Goal: Transaction & Acquisition: Purchase product/service

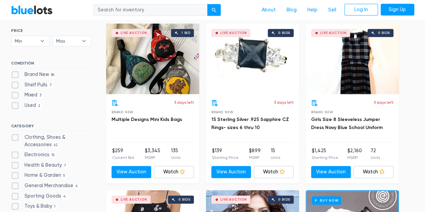
scroll to position [235, 0]
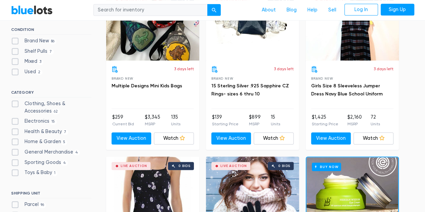
click at [16, 101] on label "Clothing, Shoes & Accessories 62" at bounding box center [51, 107] width 80 height 14
click at [15, 101] on Accessories"] "Clothing, Shoes & Accessories 62" at bounding box center [13, 102] width 4 height 4
checkbox Accessories"] "true"
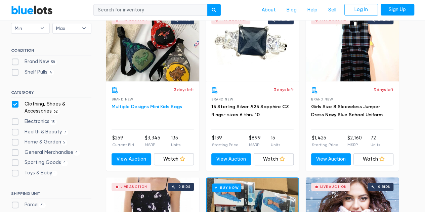
scroll to position [248, 0]
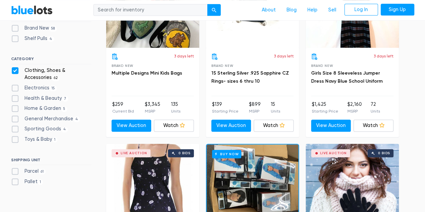
click at [14, 170] on label "Parcel 61" at bounding box center [28, 171] width 35 height 7
click at [14, 170] on input "Parcel 61" at bounding box center [13, 170] width 4 height 4
checkbox input "true"
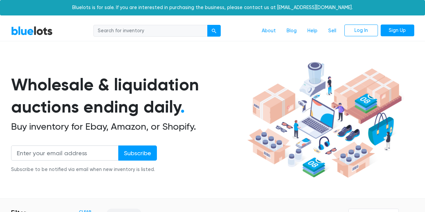
scroll to position [181, 0]
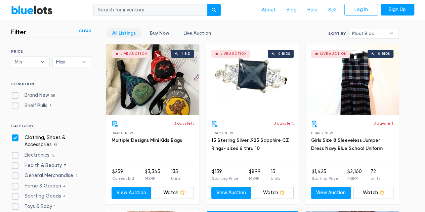
click at [13, 96] on label "Brand New 58" at bounding box center [34, 95] width 46 height 7
click at [13, 96] on New"] "Brand New 58" at bounding box center [13, 94] width 4 height 4
checkbox New"] "true"
click at [13, 102] on label "Shelf Pulls 3" at bounding box center [32, 105] width 43 height 7
click at [13, 102] on Pulls"] "Shelf Pulls 3" at bounding box center [13, 104] width 4 height 4
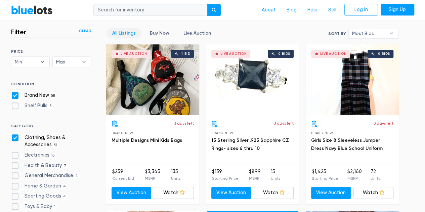
checkbox Pulls"] "true"
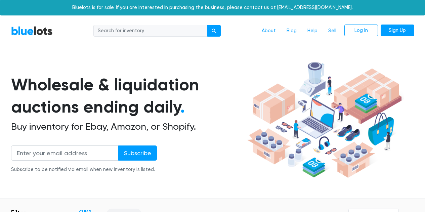
scroll to position [181, 0]
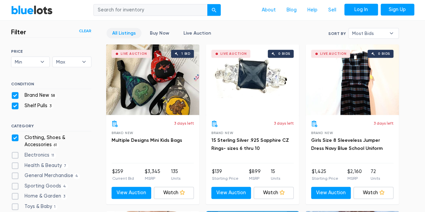
click at [350, 7] on link "Log In" at bounding box center [361, 10] width 34 height 12
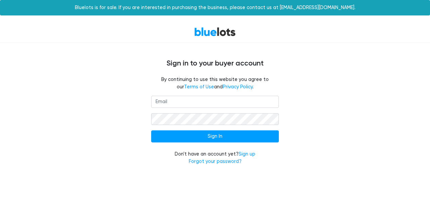
click at [163, 104] on input "email" at bounding box center [215, 102] width 128 height 12
type input "bjset1974@gmail.com"
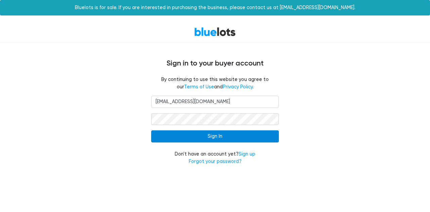
click at [191, 135] on input "Sign In" at bounding box center [215, 136] width 128 height 12
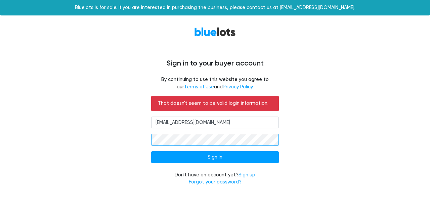
click at [151, 151] on input "Sign In" at bounding box center [215, 157] width 128 height 12
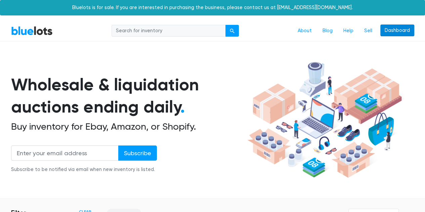
click at [400, 30] on link "Dashboard" at bounding box center [397, 31] width 34 height 12
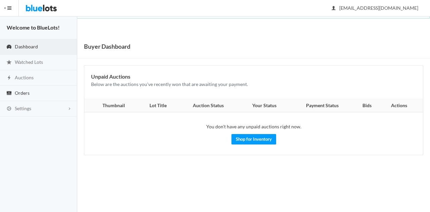
click at [28, 90] on span "Orders" at bounding box center [22, 93] width 15 height 6
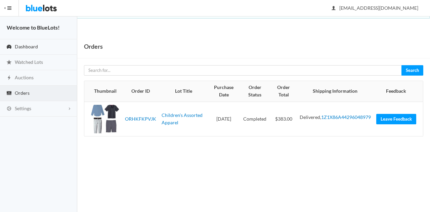
click at [25, 42] on link "Dashboard" at bounding box center [38, 46] width 77 height 15
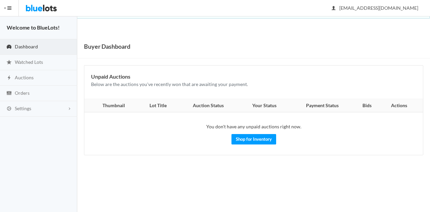
click at [21, 27] on strong "Welcome to BlueLots!" at bounding box center [33, 27] width 53 height 6
click at [40, 9] on img at bounding box center [42, 8] width 32 height 16
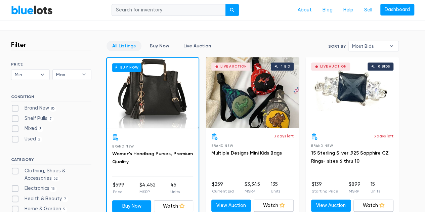
scroll to position [202, 0]
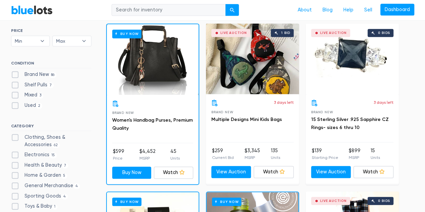
click at [43, 132] on div "CATEGORY Clothing, Shoes & Accessories 62 Electronics 15 Health & Beauty 7 Home…" at bounding box center [51, 168] width 80 height 89
click at [17, 135] on label "Clothing, Shoes & Accessories 62" at bounding box center [51, 141] width 80 height 14
click at [15, 135] on Accessories"] "Clothing, Shoes & Accessories 62" at bounding box center [13, 136] width 4 height 4
checkbox Accessories"] "true"
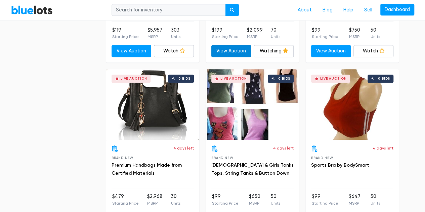
scroll to position [1524, 0]
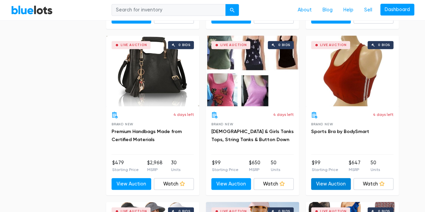
click at [320, 180] on link "View Auction" at bounding box center [331, 184] width 40 height 12
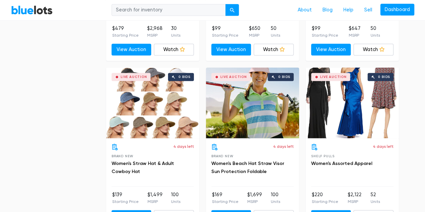
scroll to position [1692, 0]
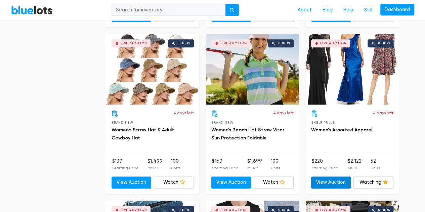
click at [335, 180] on link "View Auction" at bounding box center [331, 182] width 40 height 12
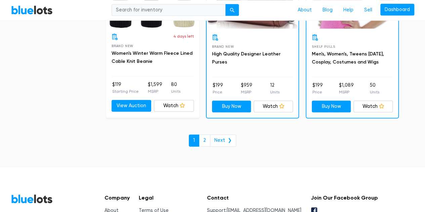
scroll to position [2969, 0]
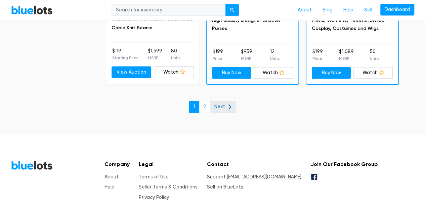
click at [211, 101] on link "Next ❯" at bounding box center [223, 107] width 26 height 12
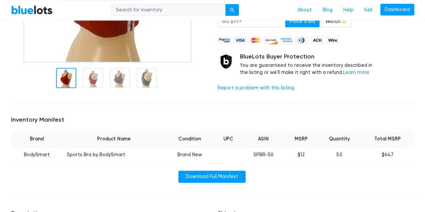
scroll to position [134, 0]
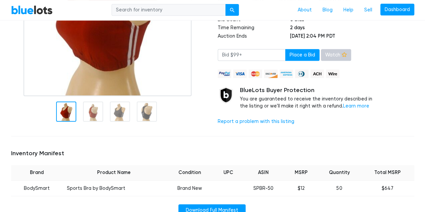
click at [342, 56] on icon at bounding box center [344, 54] width 5 height 5
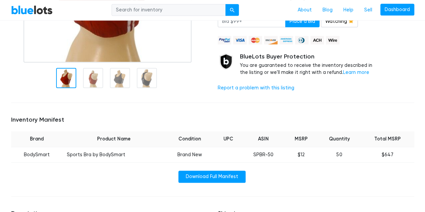
scroll to position [202, 0]
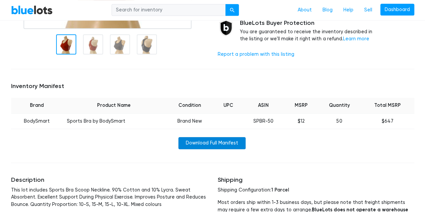
click at [226, 138] on link "Download Full Manifest" at bounding box center [211, 143] width 67 height 12
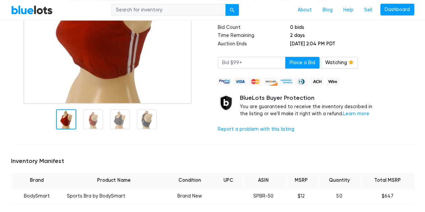
scroll to position [0, 0]
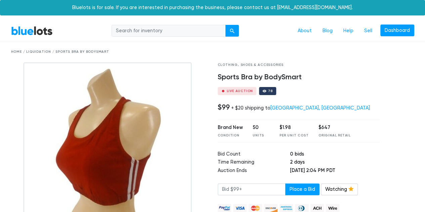
click at [310, 83] on div "Clothing, Shoes & Accessories Sports Bra by BodySmart Live Auction 78 $99 + $20…" at bounding box center [299, 163] width 172 height 203
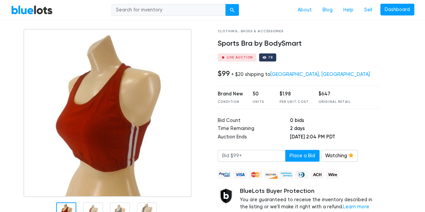
scroll to position [67, 0]
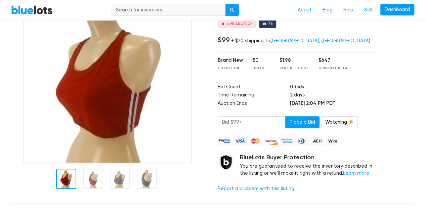
click at [335, 11] on link "Blog" at bounding box center [327, 10] width 21 height 13
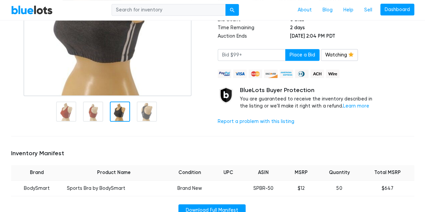
scroll to position [101, 0]
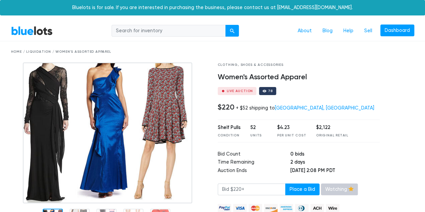
click at [326, 190] on link "Watching" at bounding box center [339, 189] width 37 height 12
click at [327, 190] on link "Watch" at bounding box center [336, 189] width 30 height 12
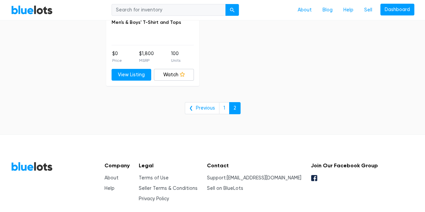
scroll to position [1172, 0]
